Goal: Transaction & Acquisition: Purchase product/service

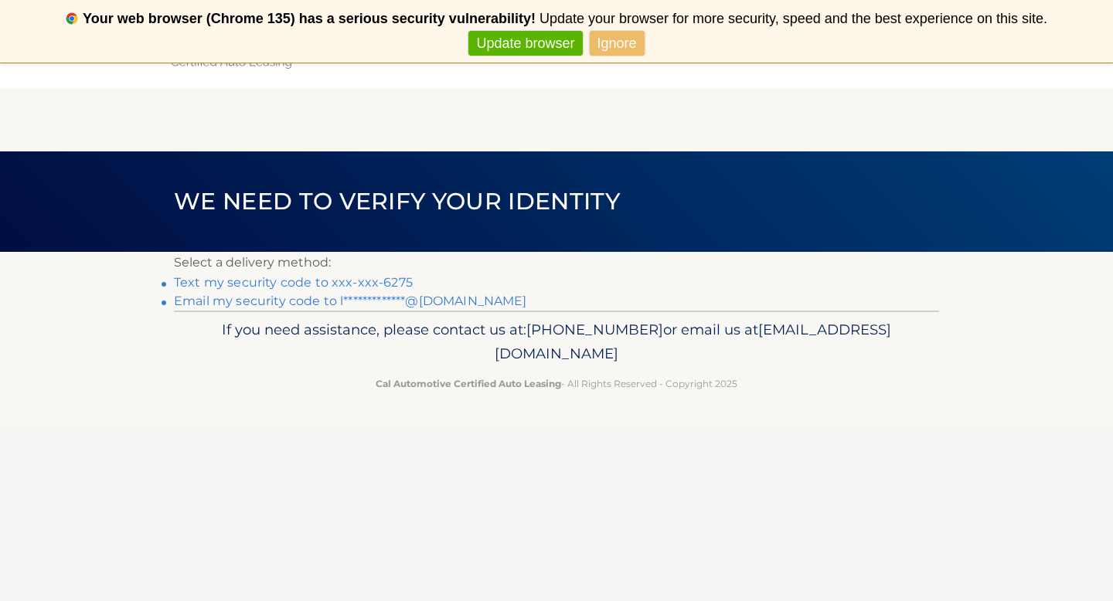
click at [305, 285] on link "Text my security code to xxx-xxx-6275" at bounding box center [293, 282] width 239 height 15
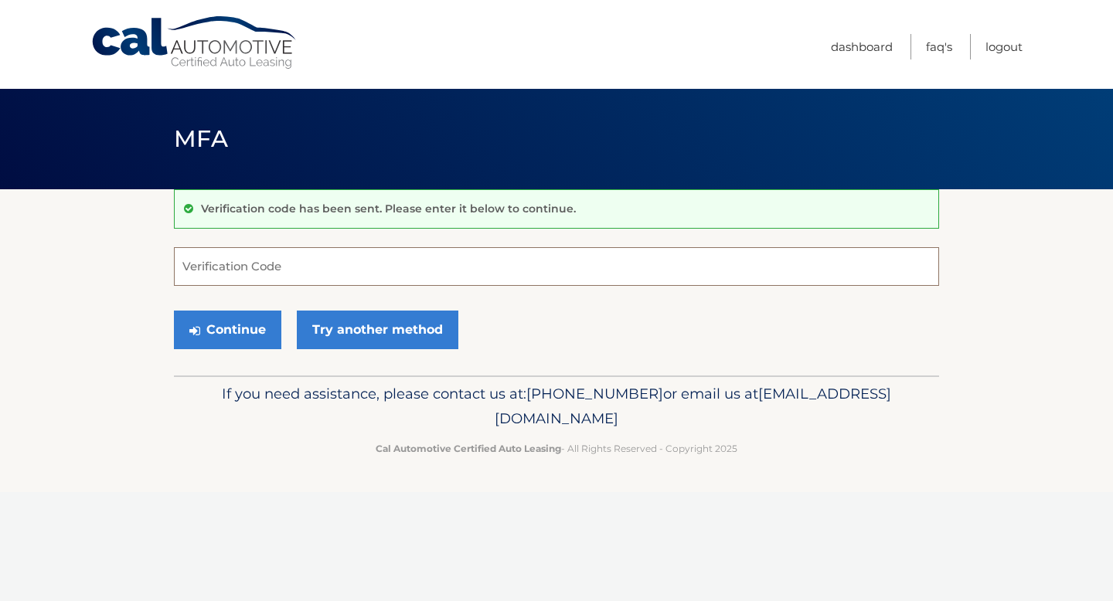
click at [407, 257] on input "Verification Code" at bounding box center [556, 266] width 765 height 39
click at [407, 261] on input "Verification Code" at bounding box center [556, 266] width 765 height 39
type input "025375"
click at [232, 337] on button "Continue" at bounding box center [227, 330] width 107 height 39
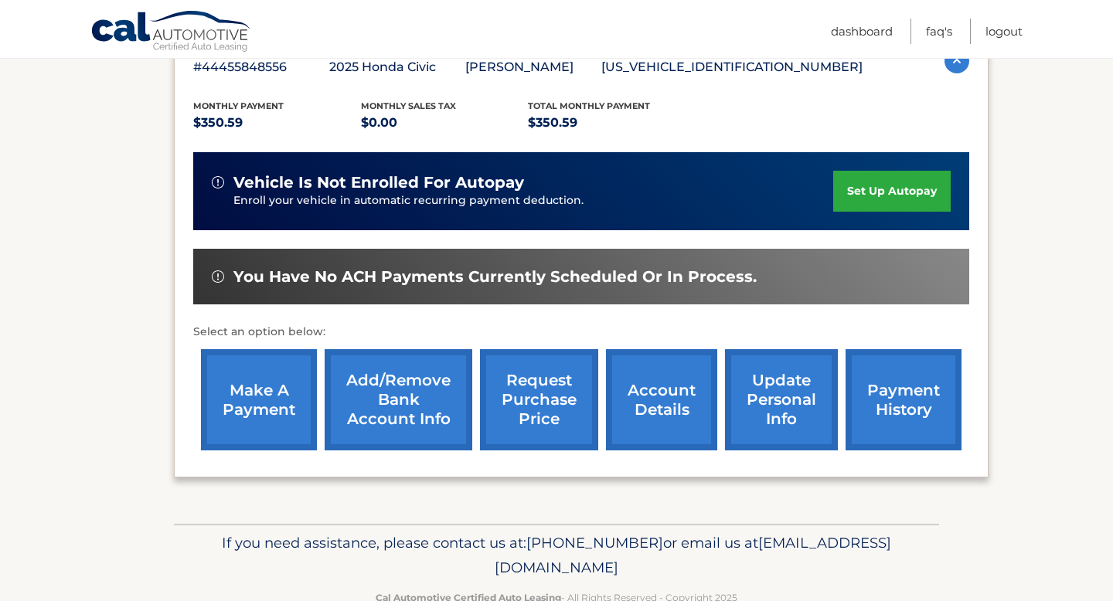
scroll to position [335, 0]
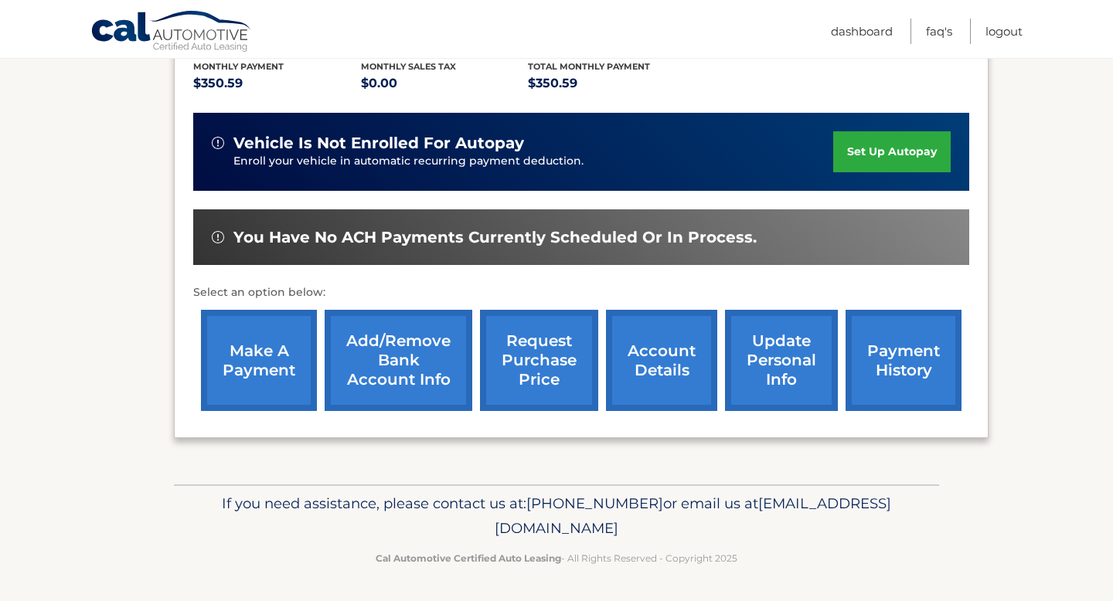
click at [243, 408] on link "make a payment" at bounding box center [259, 360] width 116 height 101
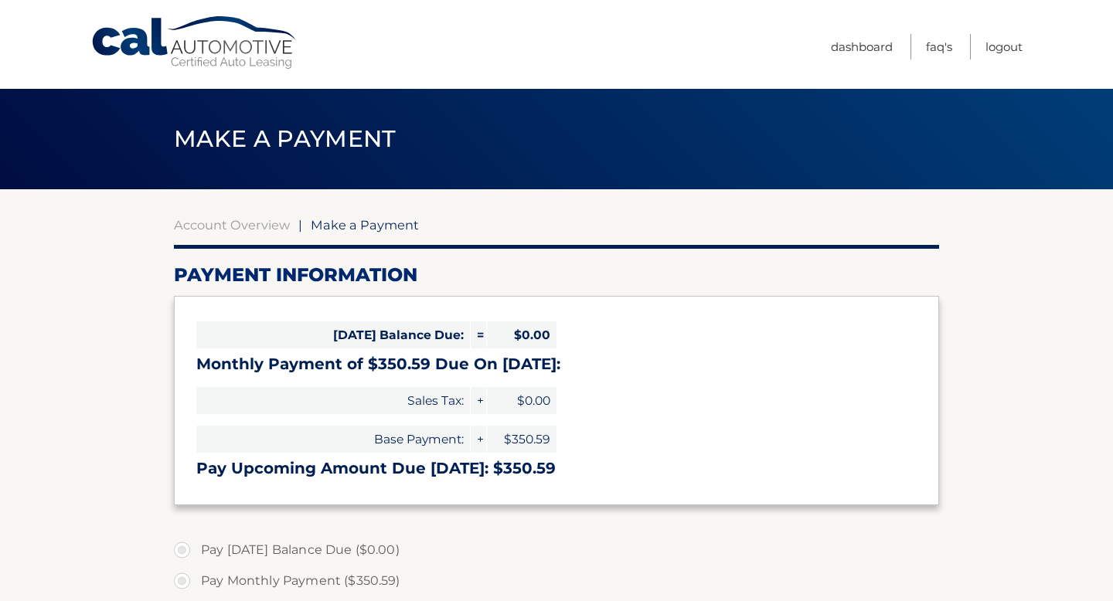
select select "NDQxNmNmYTItNjliNS00MzAxLTljZmUtMWZlODEzMzBhYTU2"
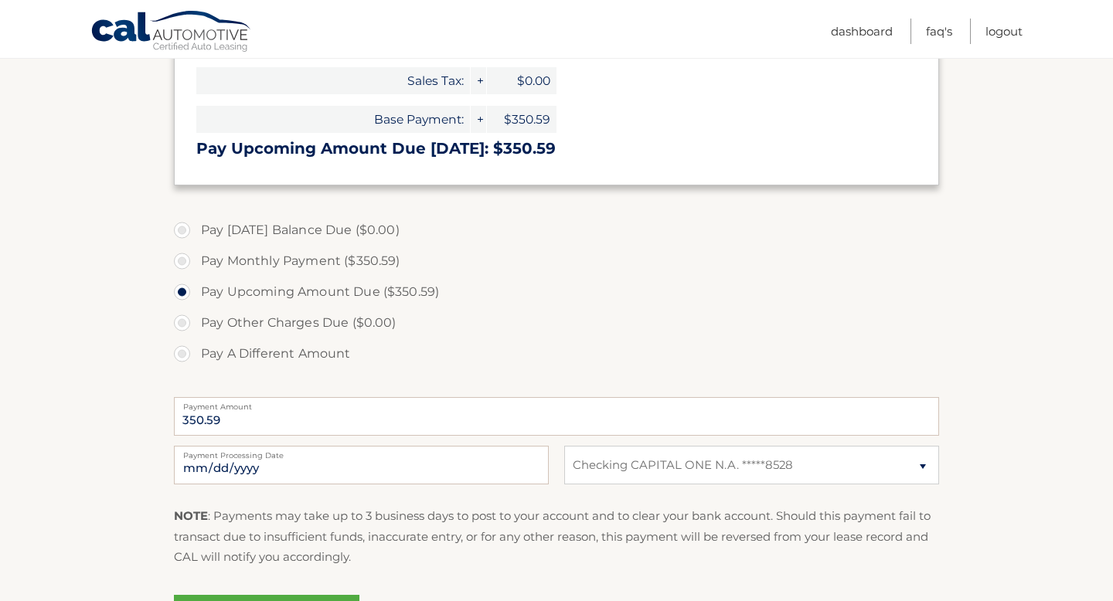
scroll to position [322, 0]
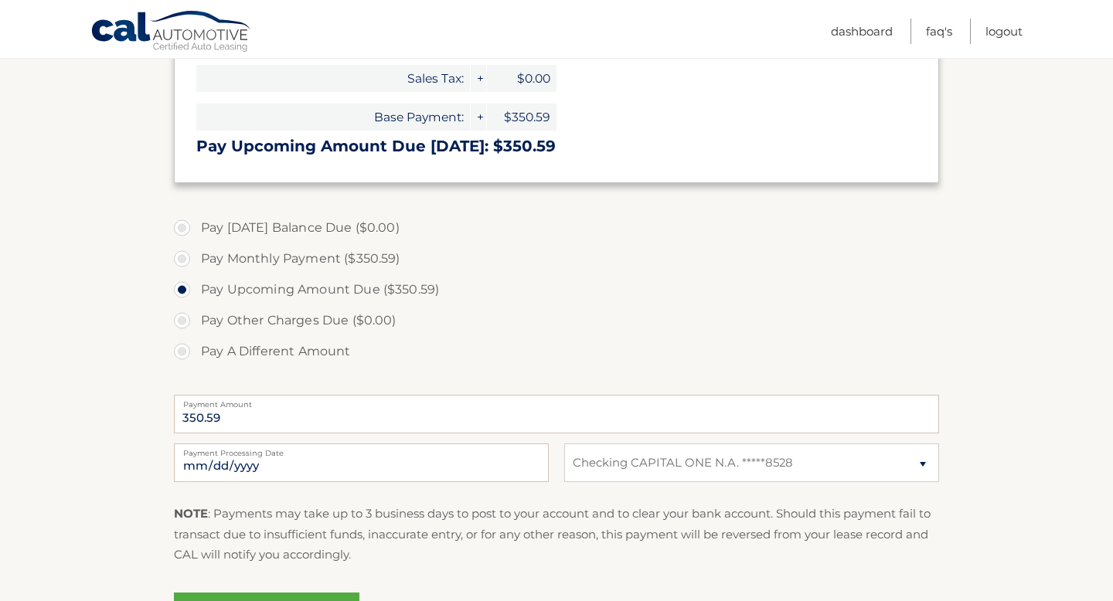
click at [315, 260] on label "Pay Monthly Payment ($350.59)" at bounding box center [556, 259] width 765 height 31
click at [196, 260] on input "Pay Monthly Payment ($350.59)" at bounding box center [187, 256] width 15 height 25
radio input "true"
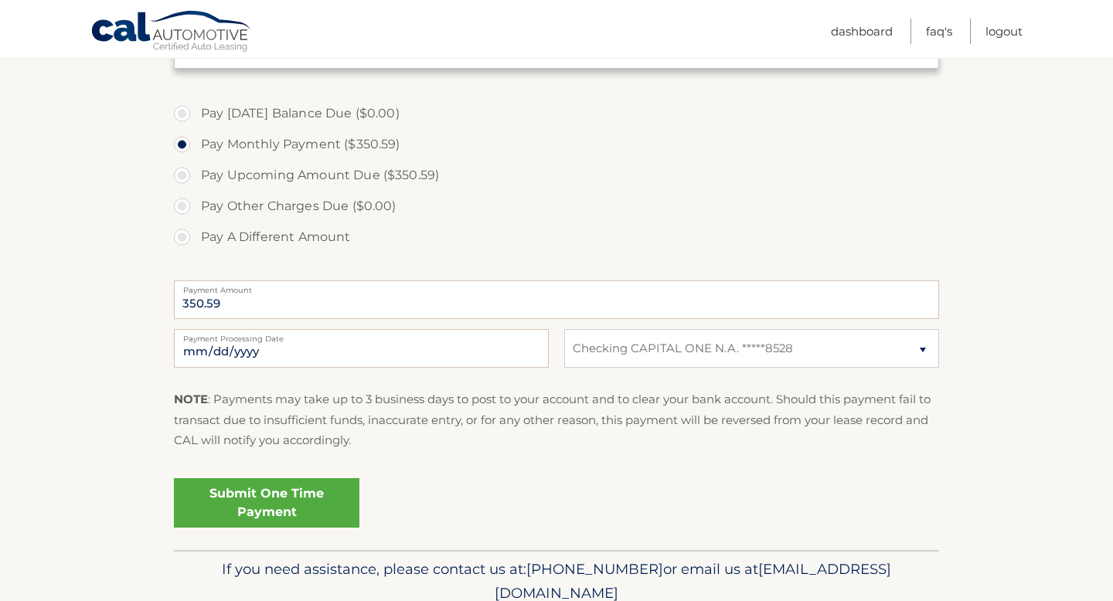
scroll to position [438, 0]
click at [269, 498] on link "Submit One Time Payment" at bounding box center [267, 501] width 186 height 49
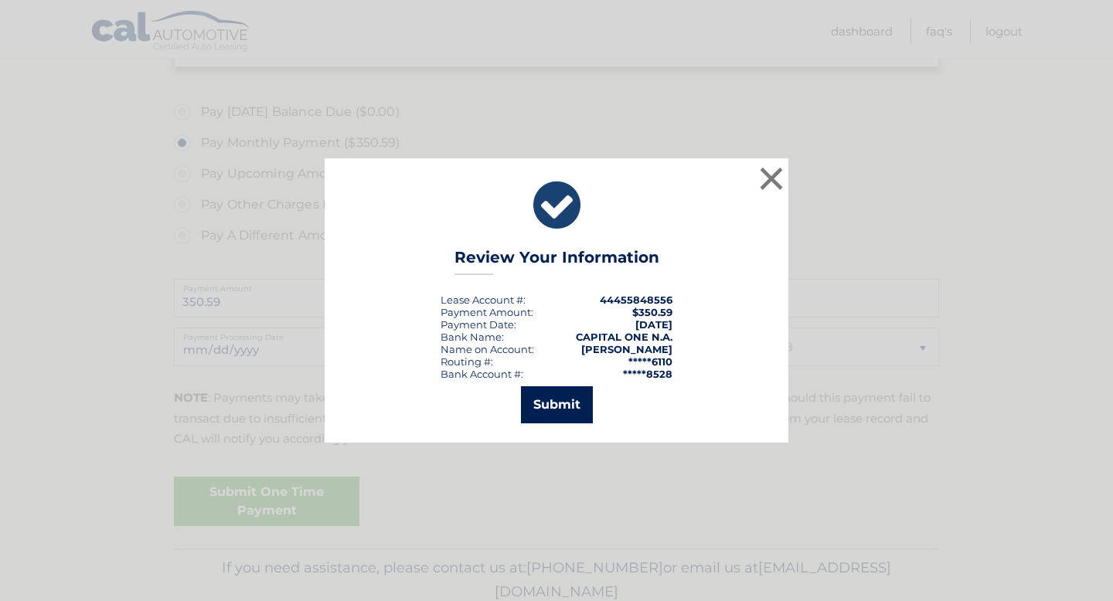
click at [550, 394] on button "Submit" at bounding box center [557, 405] width 72 height 37
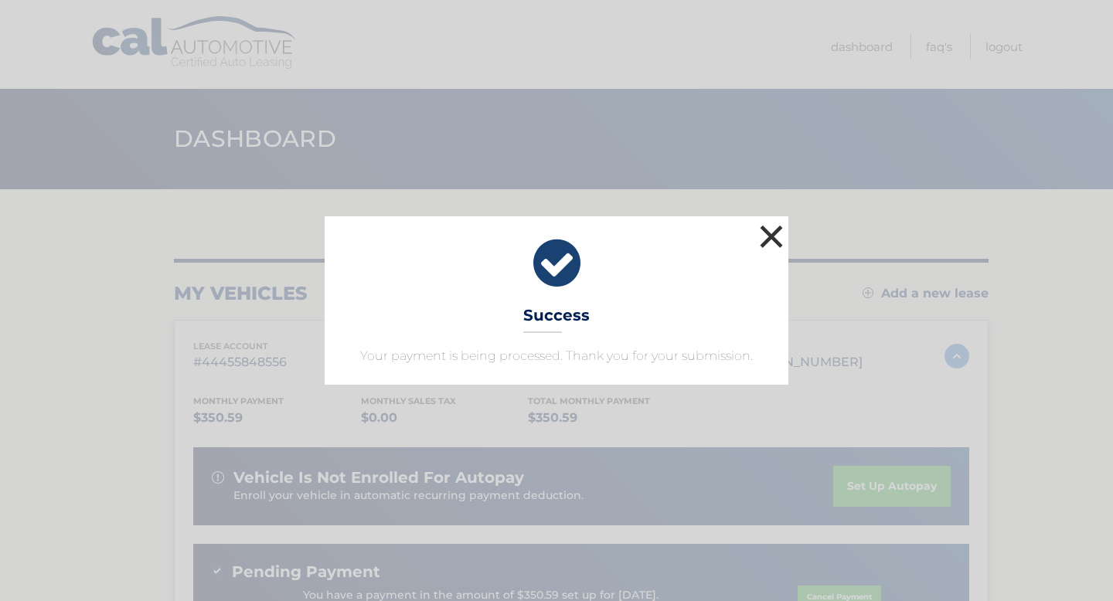
click at [764, 224] on button "×" at bounding box center [771, 236] width 31 height 31
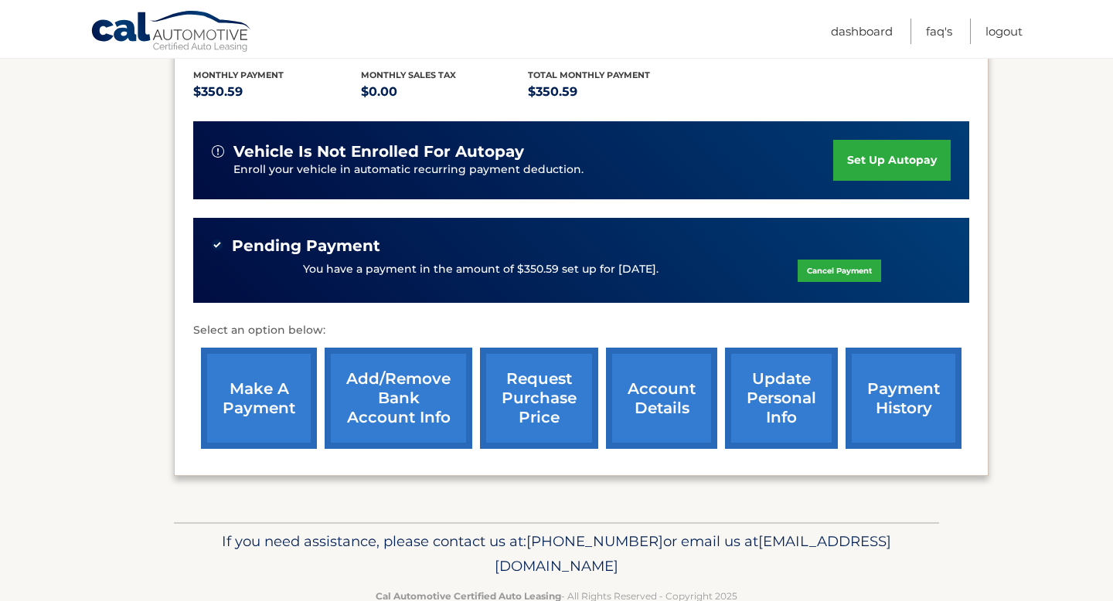
scroll to position [328, 0]
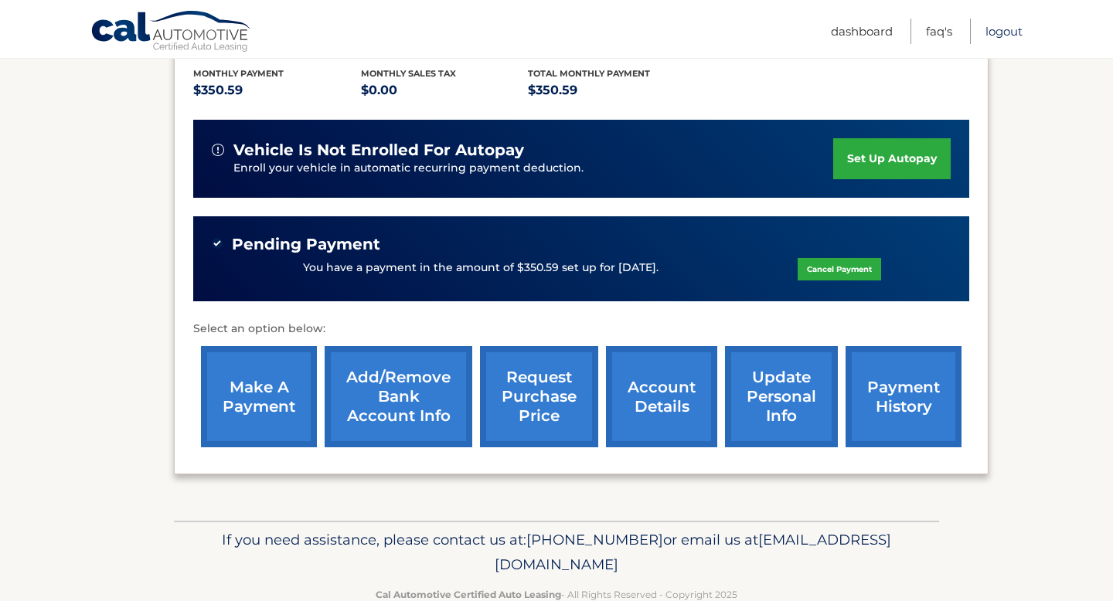
click at [1010, 37] on link "Logout" at bounding box center [1004, 32] width 37 height 26
